Goal: Task Accomplishment & Management: Manage account settings

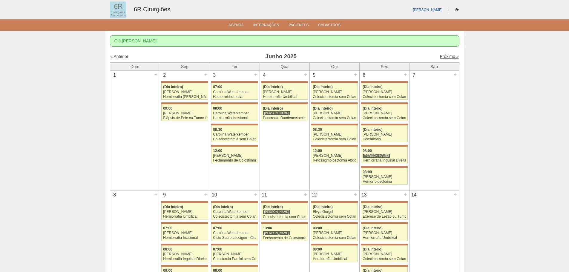
click at [448, 59] on link "Próximo »" at bounding box center [449, 56] width 19 height 5
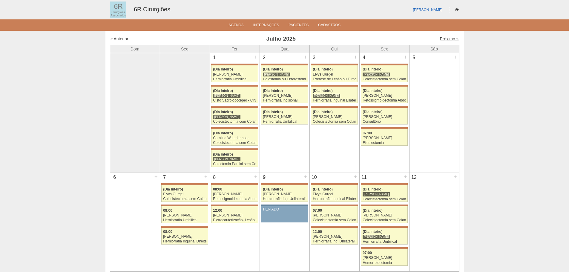
click at [442, 39] on link "Próximo »" at bounding box center [449, 38] width 19 height 5
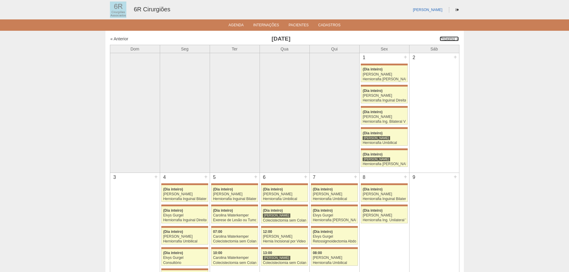
click at [442, 39] on link "Próximo »" at bounding box center [449, 38] width 19 height 5
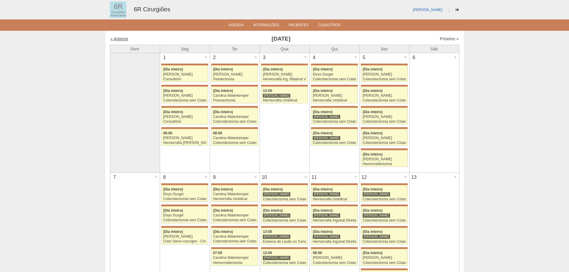
click at [120, 41] on link "« Anterior" at bounding box center [120, 38] width 18 height 5
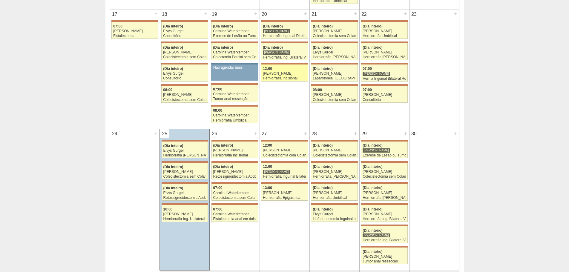
scroll to position [478, 0]
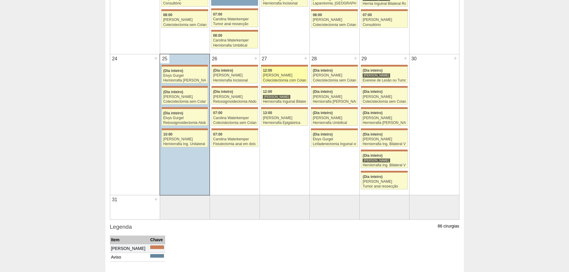
click at [287, 73] on div "12:00" at bounding box center [284, 71] width 43 height 4
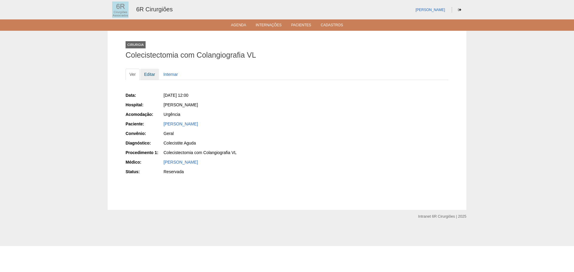
click at [146, 73] on link "Editar" at bounding box center [149, 74] width 19 height 11
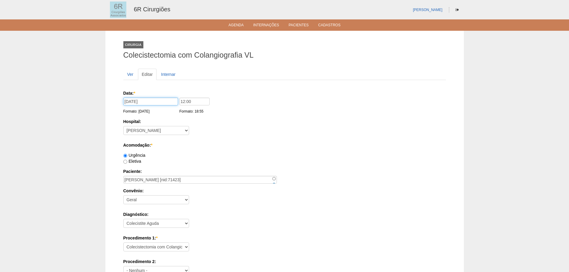
drag, startPoint x: 130, startPoint y: 103, endPoint x: 148, endPoint y: 106, distance: 18.2
click at [130, 103] on input "27/08/2025" at bounding box center [150, 102] width 55 height 8
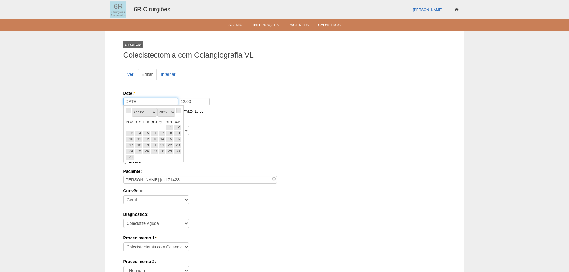
type input "03/09/2025"
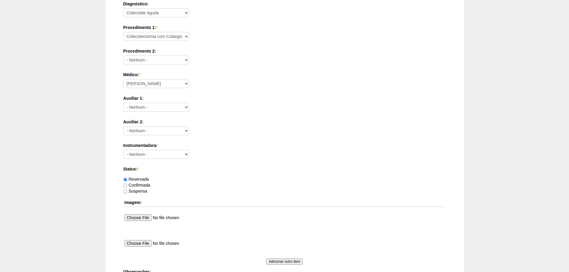
scroll to position [323, 0]
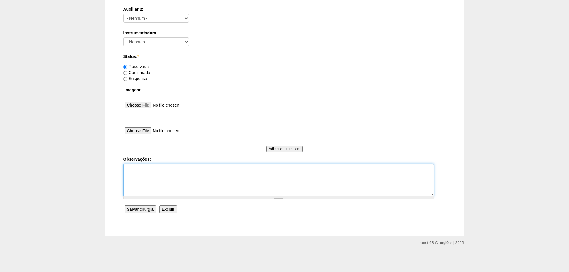
click at [215, 182] on textarea "Observações:" at bounding box center [278, 180] width 311 height 33
type textarea "REMARC DE 27/08 POR ONCOLOGICA"
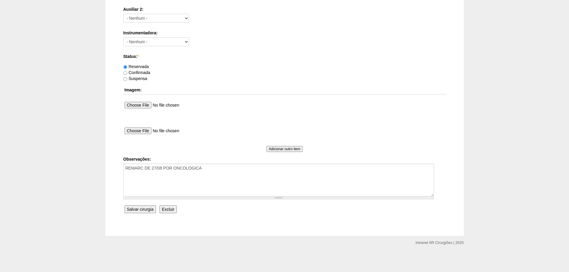
click at [139, 207] on input "Salvar cirurgia" at bounding box center [140, 210] width 31 height 8
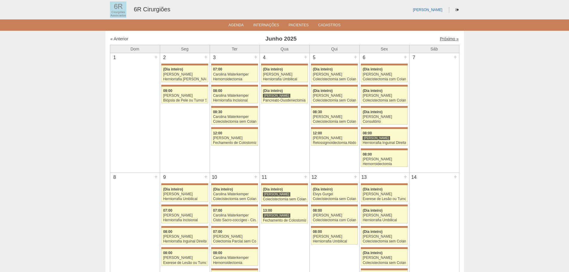
click at [440, 39] on link "Próximo »" at bounding box center [449, 38] width 19 height 5
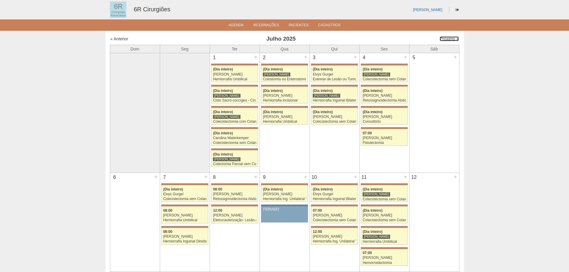
click at [440, 39] on link "Próximo »" at bounding box center [449, 38] width 19 height 5
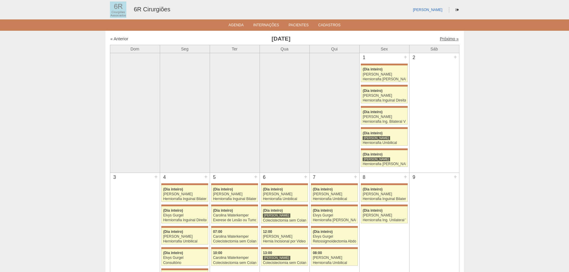
click at [444, 40] on link "Próximo »" at bounding box center [449, 38] width 19 height 5
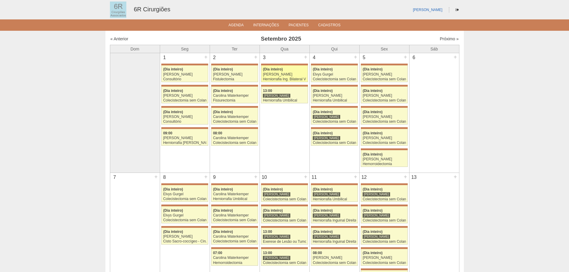
click at [299, 78] on div "Herniorrafia Ing. Bilateral VL" at bounding box center [284, 79] width 43 height 4
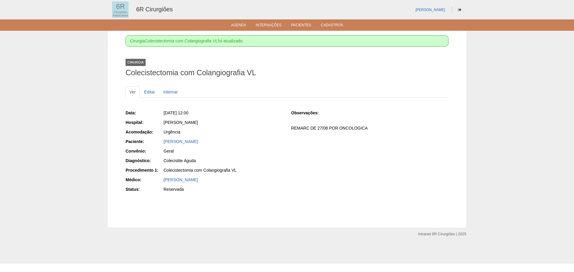
click at [238, 22] on ul "Agenda Internações Pacientes Cadastros" at bounding box center [287, 24] width 574 height 11
click at [238, 23] on link "Agenda" at bounding box center [238, 25] width 15 height 5
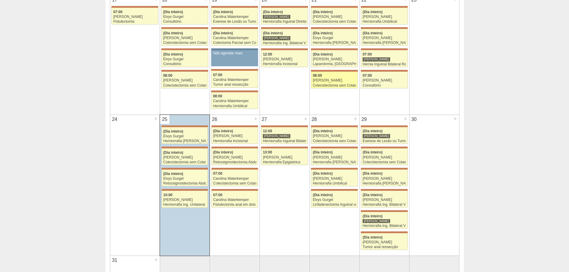
scroll to position [478, 0]
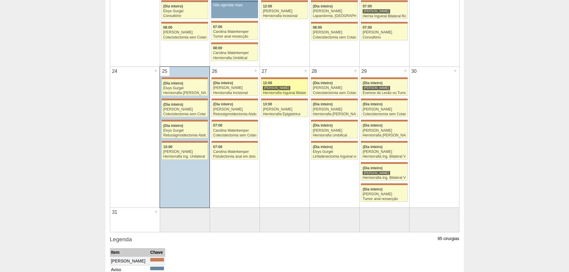
click at [285, 95] on link "71117 Iara Bessa 12:00 Bruno Bulisani Herniorrafia Inguinal Bilateral Hospital …" at bounding box center [284, 87] width 47 height 17
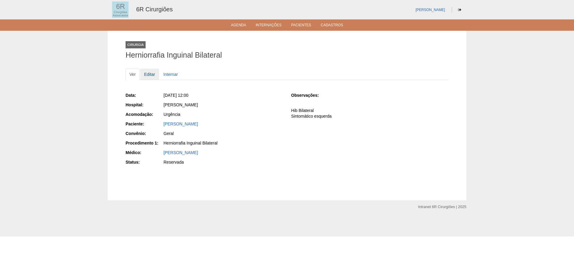
click at [150, 74] on link "Editar" at bounding box center [149, 74] width 19 height 11
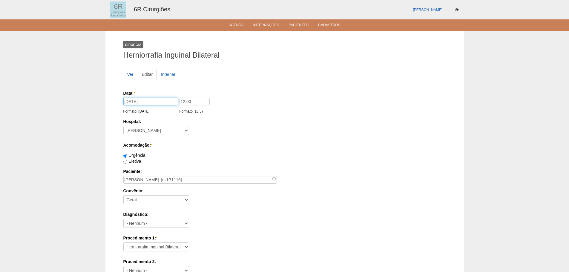
click at [133, 100] on input "[DATE]" at bounding box center [150, 102] width 55 height 8
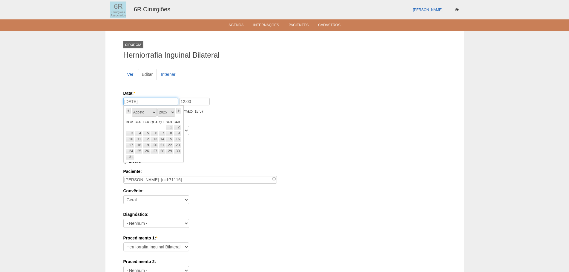
type input "03/09/2025"
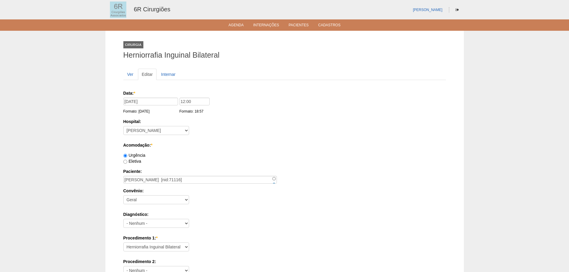
click at [244, 142] on label "Acomodação: *" at bounding box center [284, 145] width 323 height 6
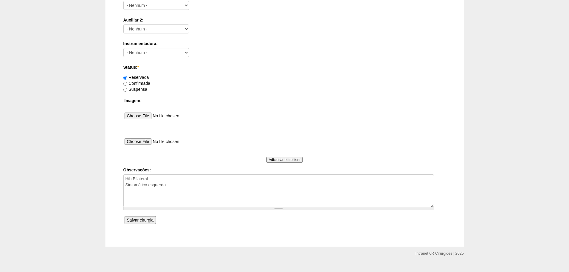
scroll to position [323, 0]
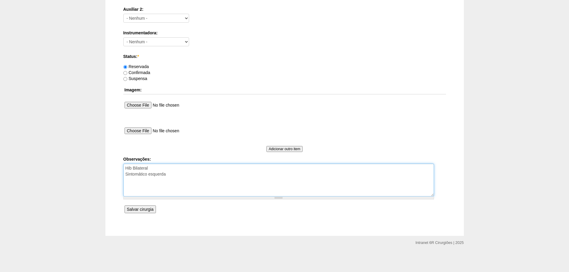
click at [218, 179] on textarea "Hib Bilateral Sintomático esquerda" at bounding box center [278, 180] width 311 height 33
click at [128, 168] on textarea "Hib Bilateral Sintomático esquerda" at bounding box center [278, 180] width 311 height 33
click at [156, 168] on textarea "Hib Bilateral Sintomático esquerda" at bounding box center [278, 180] width 311 height 33
click at [174, 169] on textarea "Hib Bilateral Sintomático esquerda" at bounding box center [278, 180] width 311 height 33
type textarea "REMARC DE 27/08 POR ONCOLOGICA Hib Bilateral Sintomático esquerda"
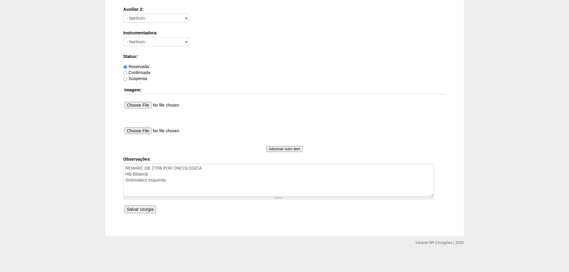
click at [139, 210] on input "Salvar cirurgia" at bounding box center [140, 210] width 31 height 8
